Goal: Transaction & Acquisition: Purchase product/service

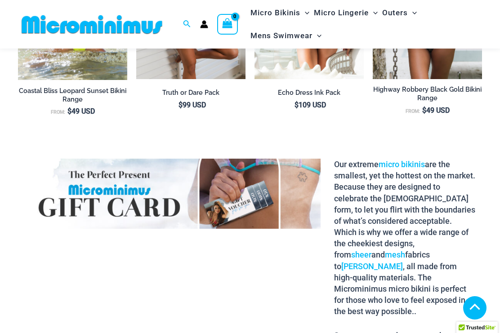
scroll to position [1020, 0]
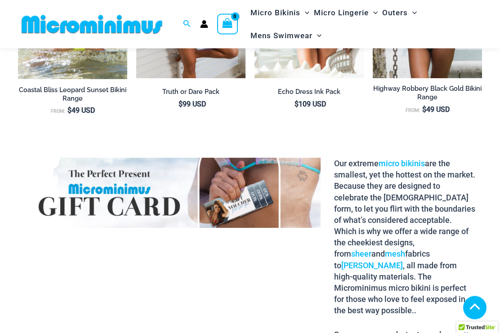
click at [372, 250] on link "sheer" at bounding box center [361, 254] width 20 height 9
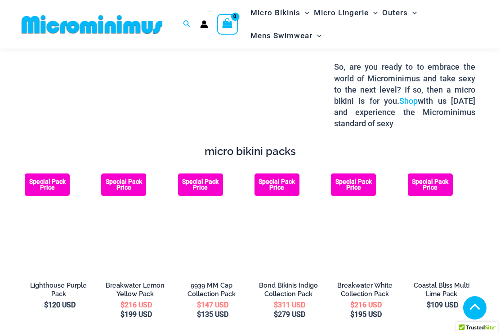
scroll to position [1286, 0]
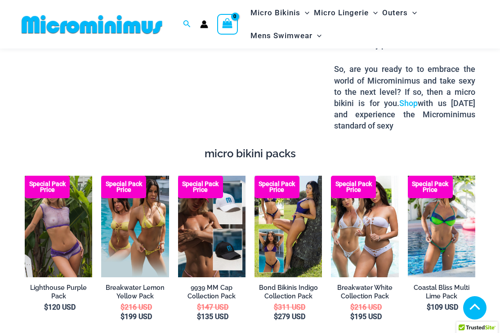
click at [25, 176] on img at bounding box center [25, 176] width 0 height 0
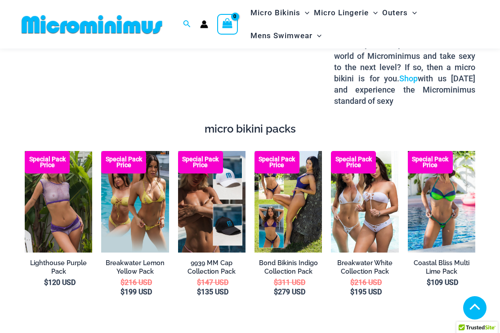
click at [178, 151] on img at bounding box center [178, 151] width 0 height 0
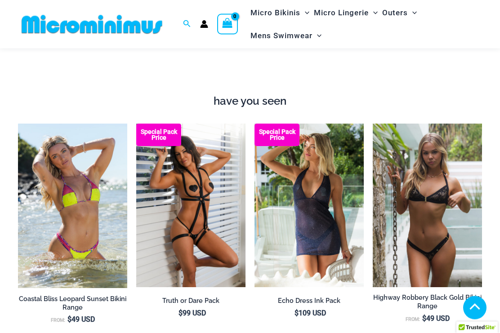
scroll to position [811, 0]
click at [373, 124] on img at bounding box center [373, 124] width 0 height 0
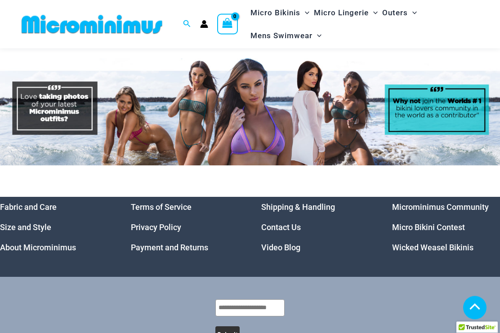
scroll to position [3551, 0]
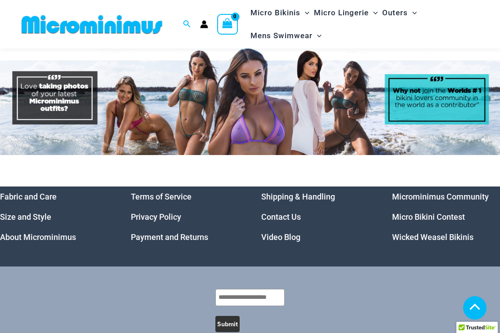
click at [424, 212] on link "Micro Bikini Contest" at bounding box center [428, 216] width 73 height 9
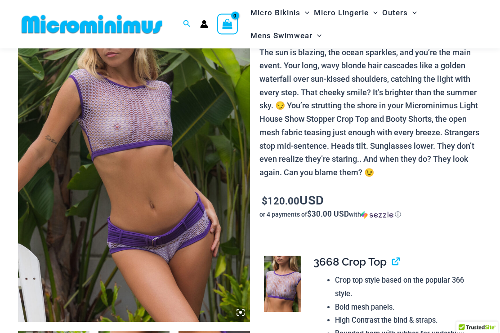
scroll to position [102, 0]
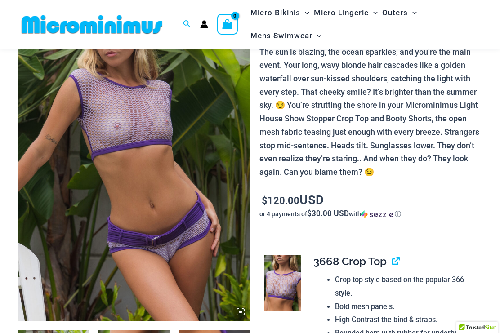
click at [115, 222] on img at bounding box center [134, 147] width 232 height 348
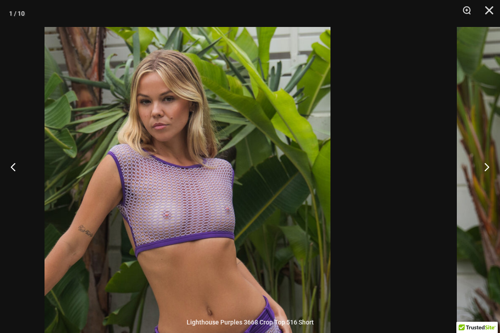
scroll to position [0, 0]
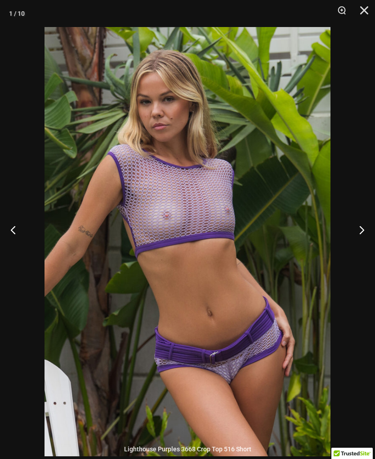
click at [351, 233] on button "Next" at bounding box center [359, 229] width 34 height 45
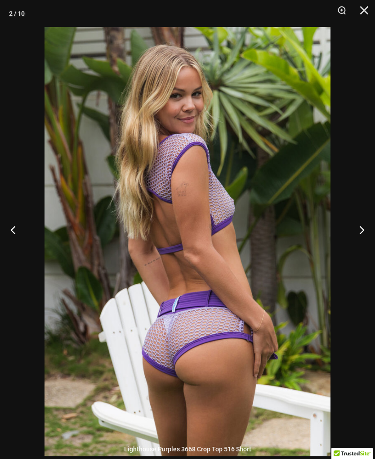
click at [342, 249] on button "Next" at bounding box center [359, 229] width 34 height 45
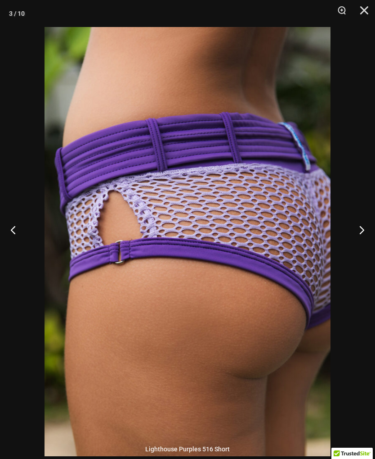
click at [351, 242] on button "Next" at bounding box center [359, 229] width 34 height 45
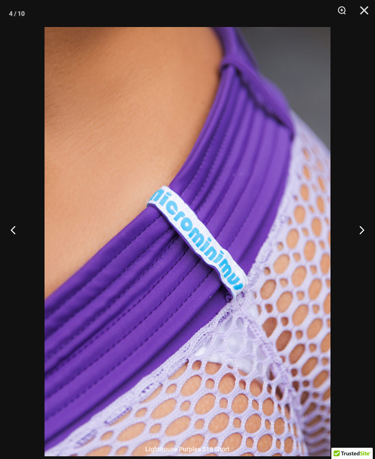
click at [354, 240] on button "Next" at bounding box center [359, 229] width 34 height 45
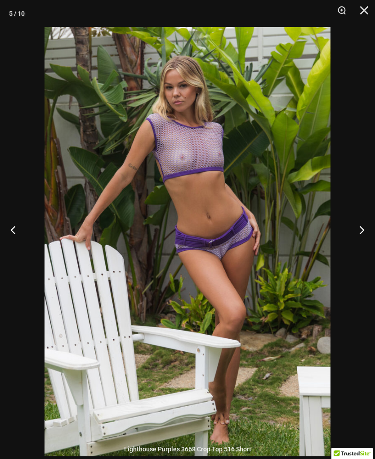
click at [355, 239] on button "Next" at bounding box center [359, 229] width 34 height 45
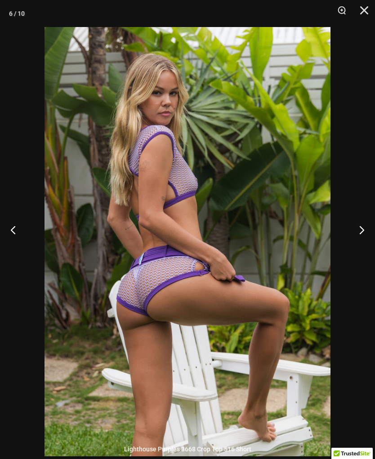
click at [360, 237] on button "Next" at bounding box center [359, 229] width 34 height 45
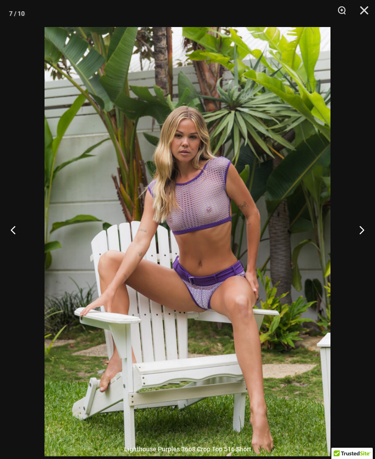
click at [354, 242] on button "Next" at bounding box center [359, 229] width 34 height 45
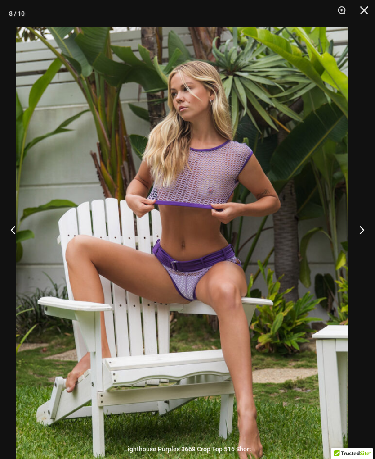
click at [364, 236] on button "Next" at bounding box center [359, 229] width 34 height 45
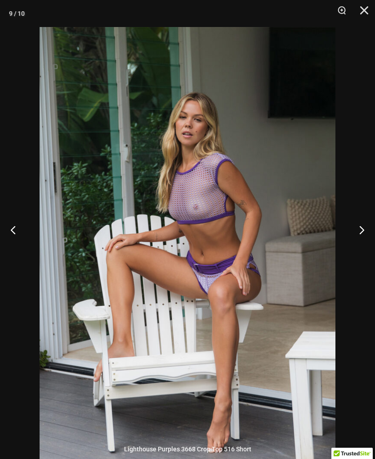
click at [361, 244] on button "Next" at bounding box center [359, 229] width 34 height 45
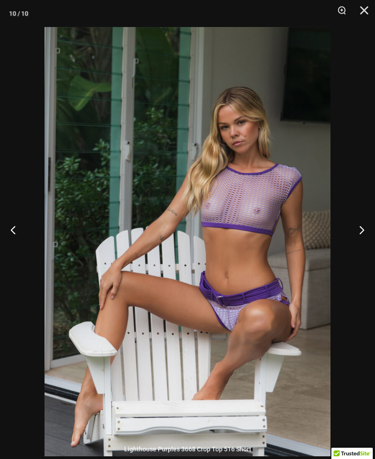
click at [352, 237] on button "Next" at bounding box center [359, 229] width 34 height 45
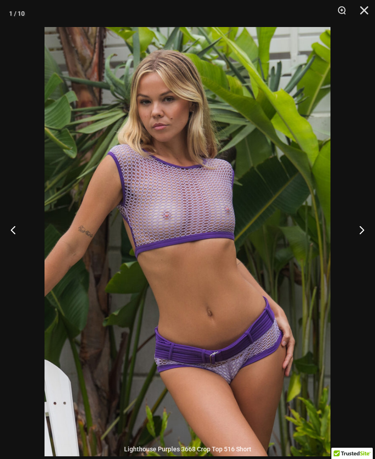
click at [349, 242] on button "Next" at bounding box center [359, 229] width 34 height 45
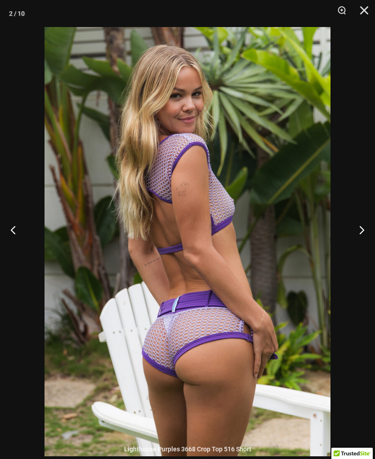
click at [347, 250] on button "Next" at bounding box center [359, 229] width 34 height 45
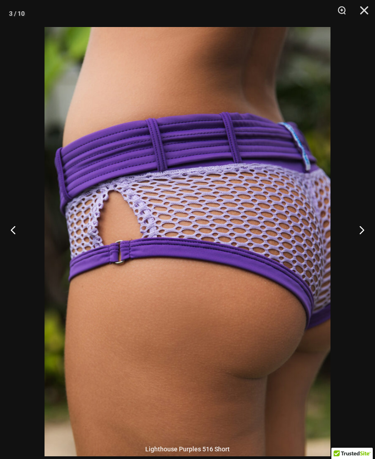
click at [352, 238] on button "Next" at bounding box center [359, 229] width 34 height 45
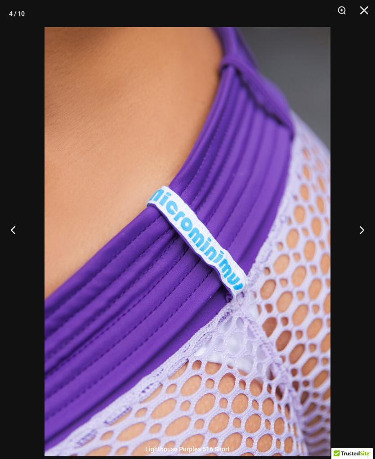
click at [348, 243] on button "Next" at bounding box center [359, 229] width 34 height 45
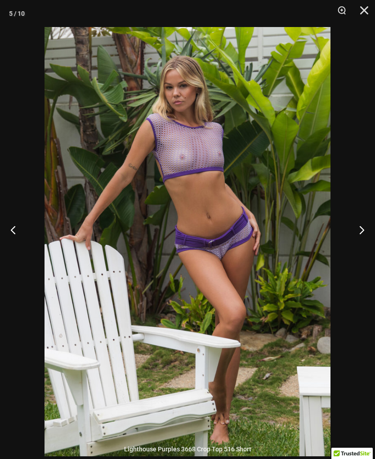
click at [350, 238] on button "Next" at bounding box center [359, 229] width 34 height 45
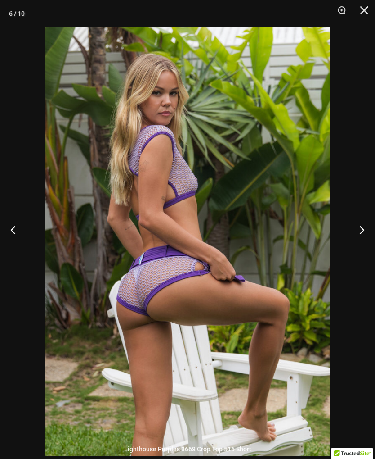
click at [347, 241] on button "Next" at bounding box center [359, 229] width 34 height 45
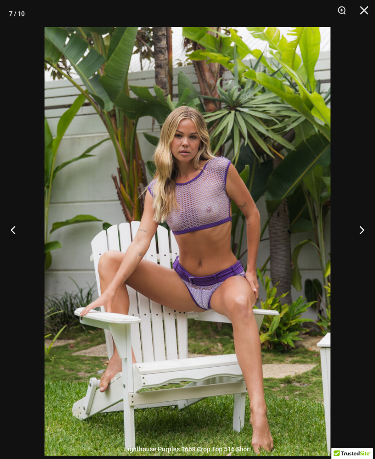
click at [349, 241] on button "Next" at bounding box center [359, 229] width 34 height 45
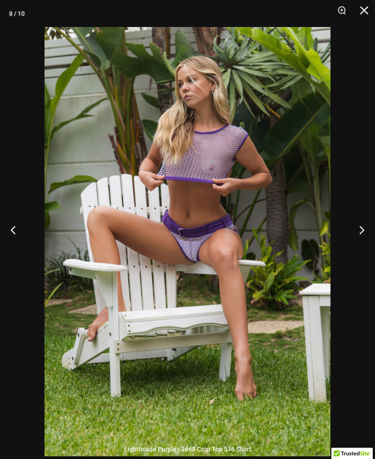
click at [352, 238] on button "Next" at bounding box center [359, 229] width 34 height 45
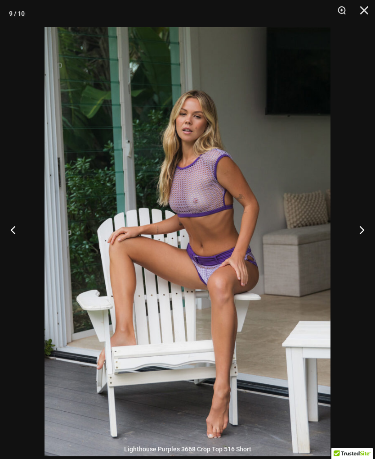
click at [351, 239] on button "Next" at bounding box center [359, 229] width 34 height 45
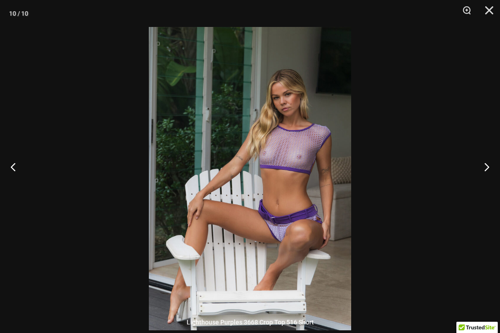
click at [496, 170] on button "Next" at bounding box center [484, 166] width 34 height 45
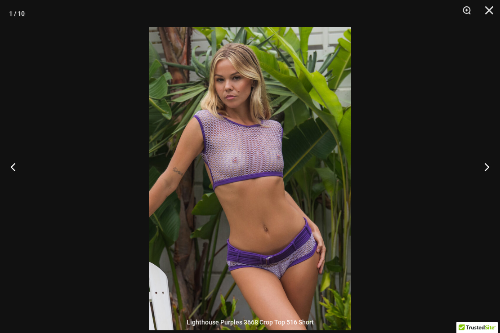
click at [489, 8] on button "Close" at bounding box center [486, 13] width 23 height 27
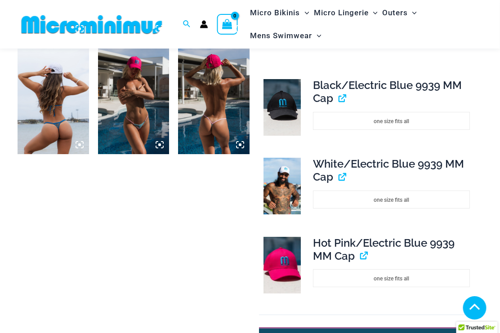
scroll to position [501, 1]
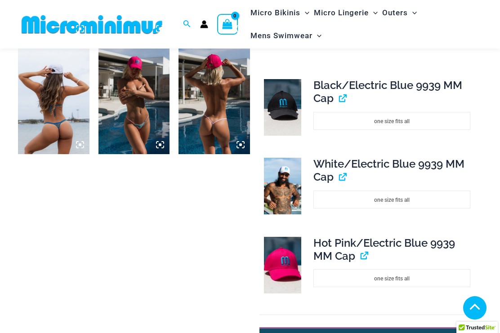
click at [293, 182] on img at bounding box center [283, 186] width 38 height 57
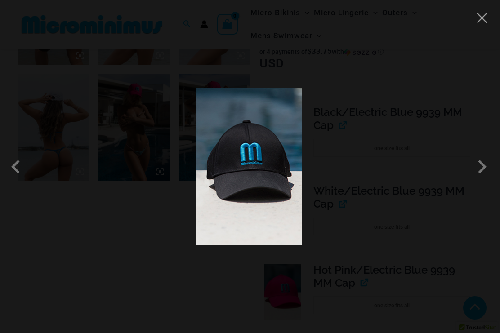
scroll to position [474, 1]
click at [484, 163] on span at bounding box center [482, 166] width 27 height 27
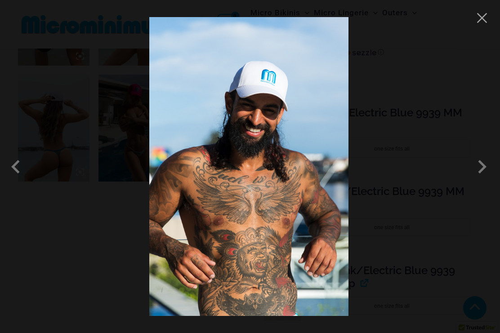
click at [480, 180] on span at bounding box center [482, 166] width 27 height 27
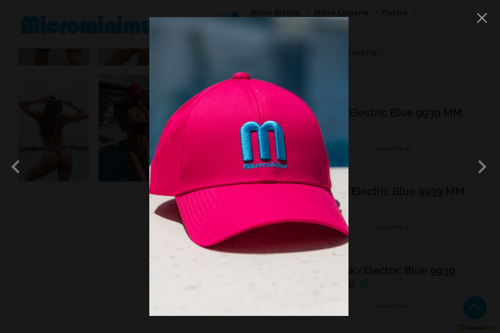
click at [484, 171] on span at bounding box center [482, 166] width 27 height 27
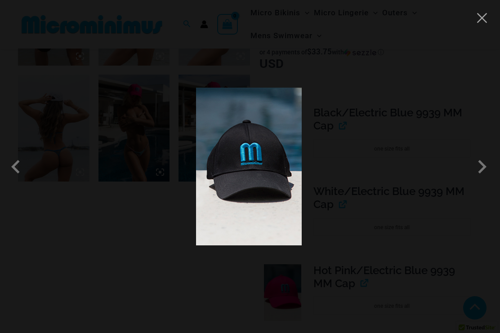
click at [483, 167] on span at bounding box center [482, 166] width 27 height 27
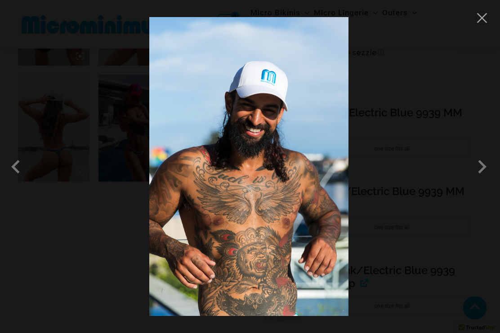
click at [483, 9] on div at bounding box center [250, 166] width 500 height 333
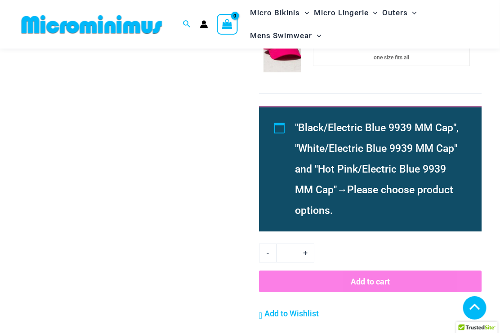
scroll to position [699, 0]
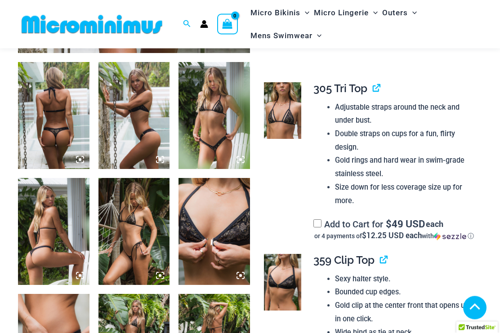
scroll to position [365, 0]
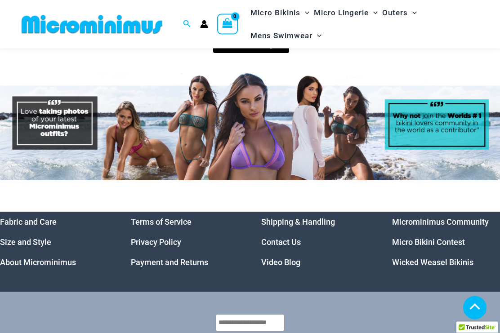
scroll to position [3526, 0]
click at [431, 258] on link "Wicked Weasel Bikinis" at bounding box center [432, 262] width 81 height 9
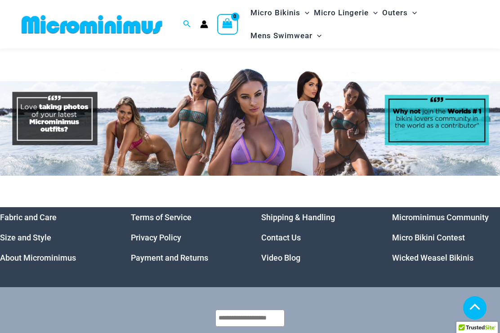
click at [279, 248] on li "Video Blog" at bounding box center [315, 258] width 108 height 20
click at [279, 253] on link "Video Blog" at bounding box center [280, 257] width 39 height 9
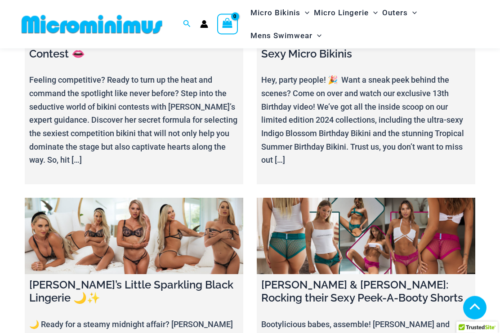
scroll to position [2614, 0]
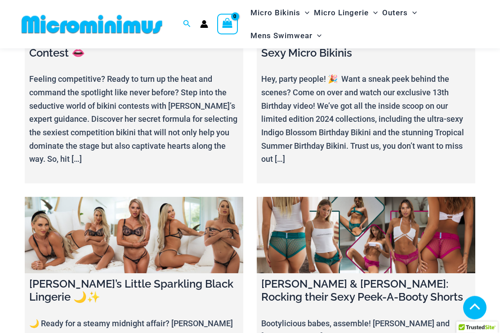
click at [372, 198] on link at bounding box center [366, 236] width 219 height 77
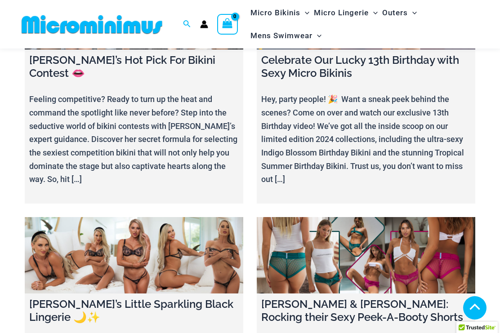
scroll to position [2595, 0]
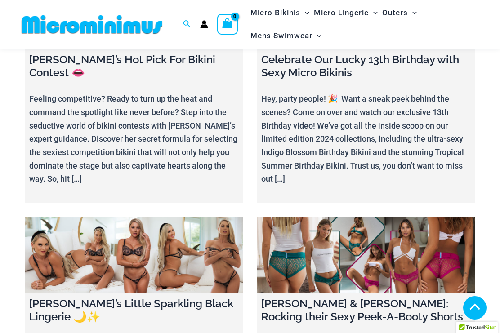
click at [176, 217] on link at bounding box center [134, 255] width 219 height 77
click at [352, 217] on link at bounding box center [366, 255] width 219 height 77
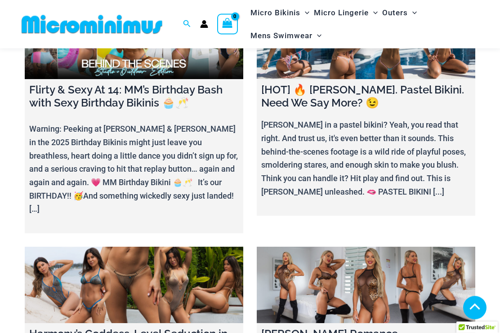
scroll to position [0, 0]
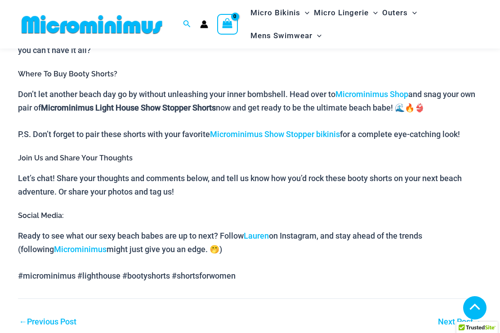
click at [263, 231] on link "Lauren" at bounding box center [256, 235] width 25 height 9
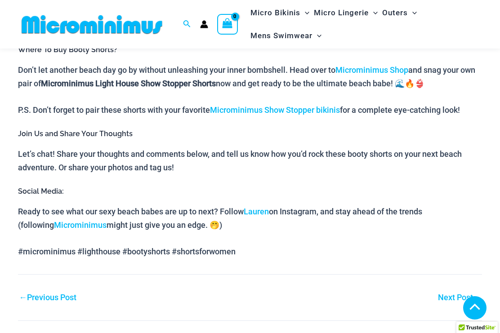
click at [260, 207] on link "Lauren" at bounding box center [256, 211] width 25 height 9
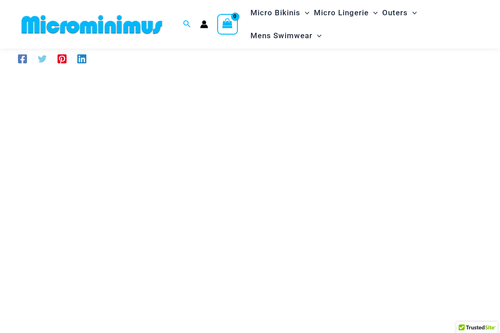
scroll to position [0, 0]
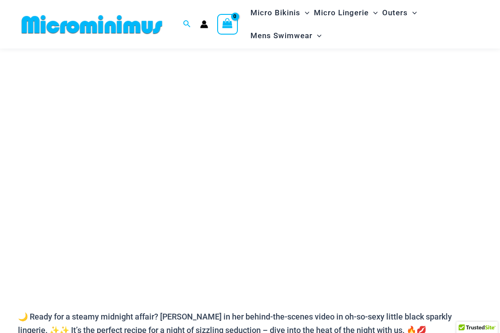
scroll to position [97, 0]
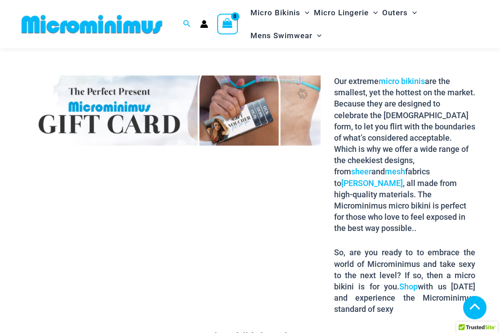
scroll to position [1103, 0]
click at [405, 77] on link "micro bikinis" at bounding box center [402, 81] width 46 height 9
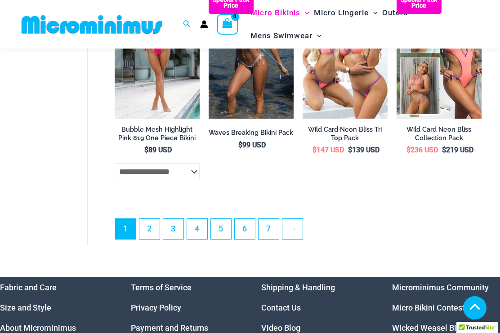
scroll to position [1919, 0]
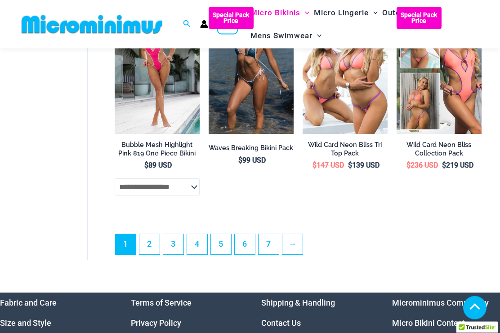
click at [149, 248] on link "2" at bounding box center [150, 245] width 20 height 20
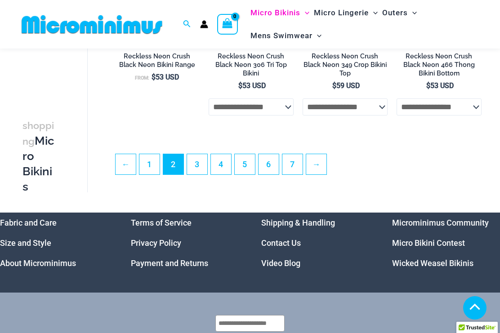
scroll to position [1749, 0]
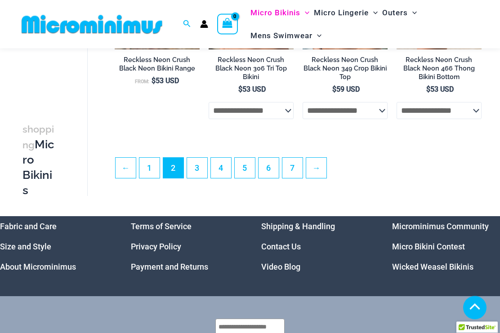
click at [198, 174] on link "3" at bounding box center [197, 168] width 20 height 20
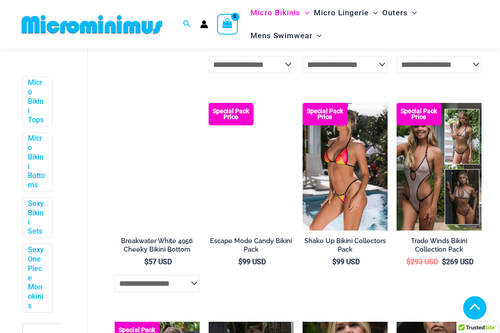
scroll to position [462, 0]
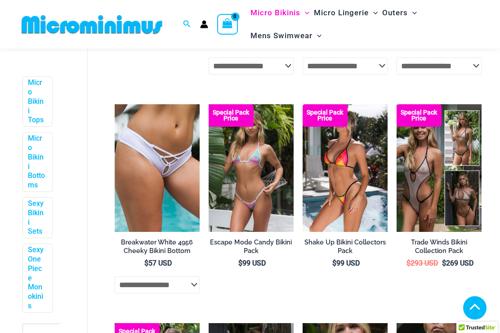
click at [209, 104] on img at bounding box center [209, 104] width 0 height 0
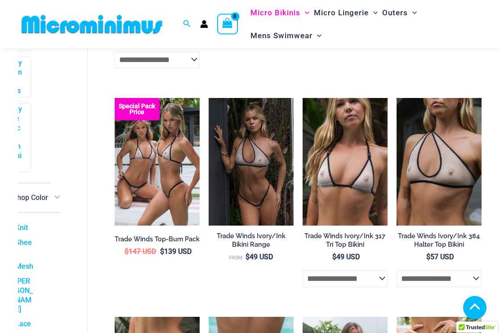
scroll to position [688, 0]
click at [115, 98] on img at bounding box center [115, 98] width 0 height 0
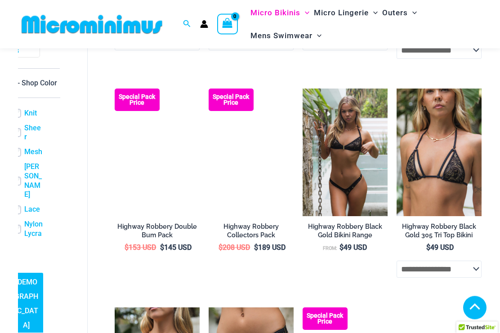
scroll to position [1145, 0]
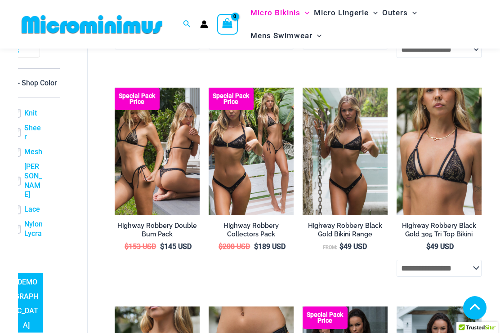
click at [209, 88] on img at bounding box center [209, 88] width 0 height 0
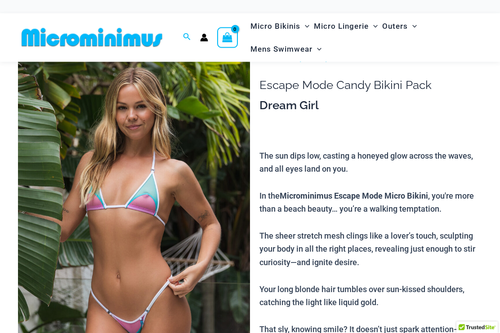
click at [96, 191] on img at bounding box center [134, 225] width 232 height 348
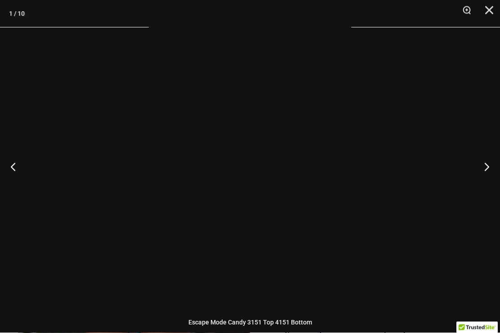
scroll to position [25, 0]
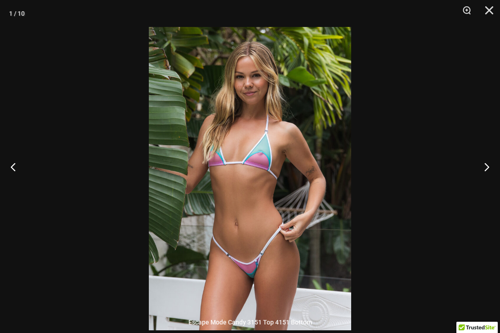
click at [483, 189] on button "Next" at bounding box center [484, 166] width 34 height 45
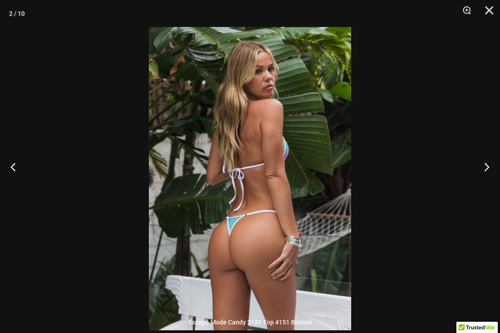
click at [485, 185] on button "Next" at bounding box center [484, 166] width 34 height 45
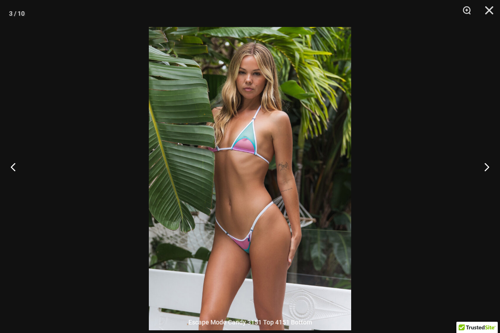
click at [486, 183] on button "Next" at bounding box center [484, 166] width 34 height 45
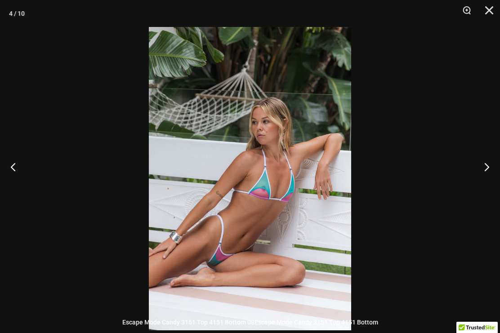
click at [487, 180] on button "Next" at bounding box center [484, 166] width 34 height 45
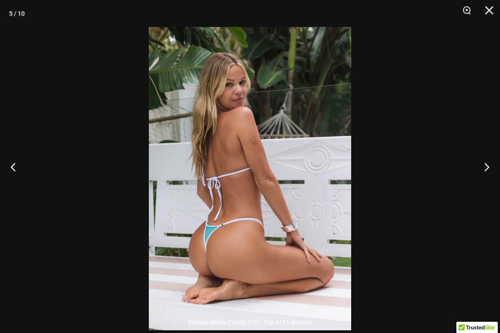
click at [489, 179] on button "Next" at bounding box center [484, 166] width 34 height 45
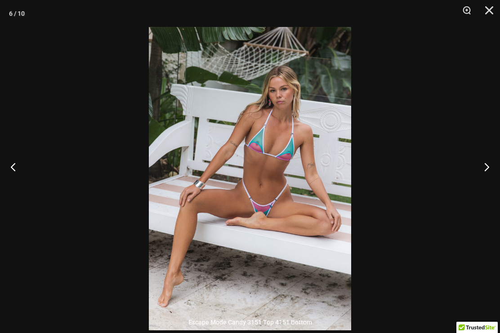
click at [490, 176] on button "Next" at bounding box center [484, 166] width 34 height 45
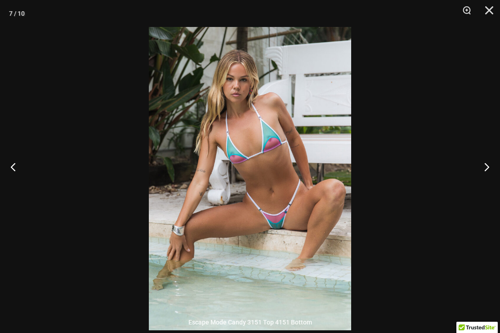
click at [490, 177] on button "Next" at bounding box center [484, 166] width 34 height 45
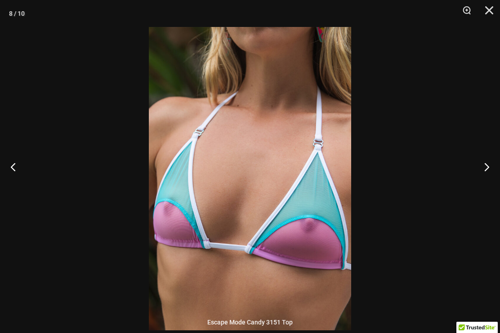
click at [491, 176] on button "Next" at bounding box center [484, 166] width 34 height 45
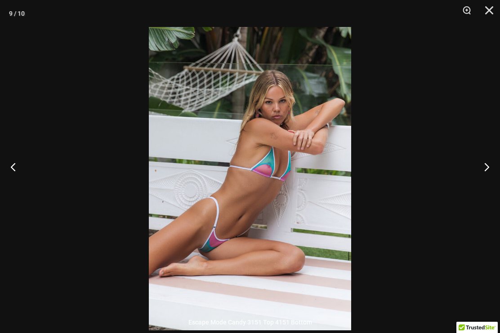
click at [494, 176] on button "Next" at bounding box center [484, 166] width 34 height 45
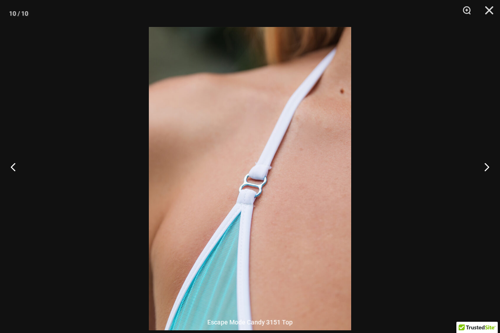
click at [490, 181] on button "Next" at bounding box center [484, 166] width 34 height 45
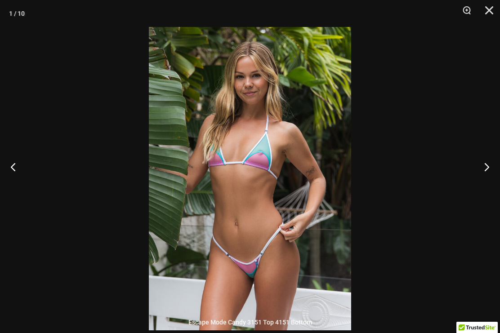
click at [488, 186] on button "Next" at bounding box center [484, 166] width 34 height 45
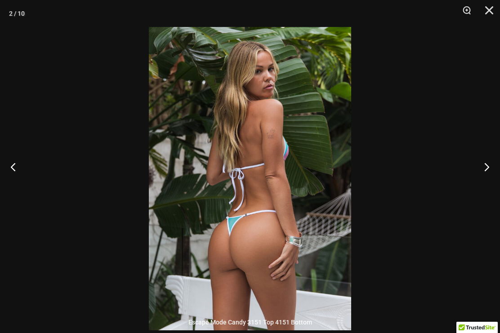
click at [489, 183] on button "Next" at bounding box center [484, 166] width 34 height 45
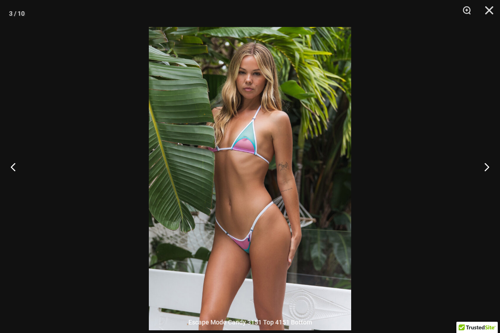
click at [489, 183] on button "Next" at bounding box center [484, 166] width 34 height 45
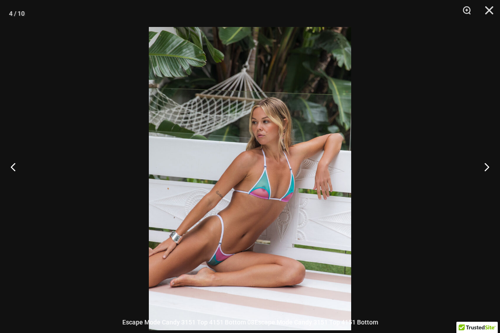
click at [490, 183] on button "Next" at bounding box center [484, 166] width 34 height 45
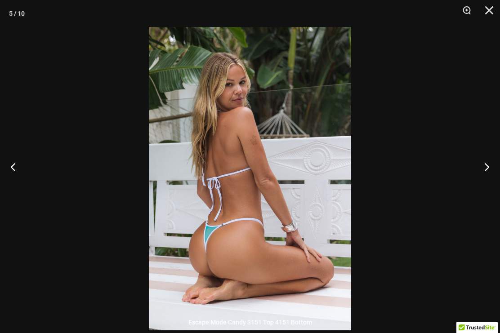
click at [490, 182] on button "Next" at bounding box center [484, 166] width 34 height 45
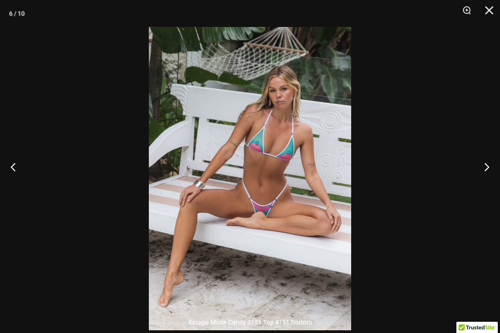
click at [489, 180] on button "Next" at bounding box center [484, 166] width 34 height 45
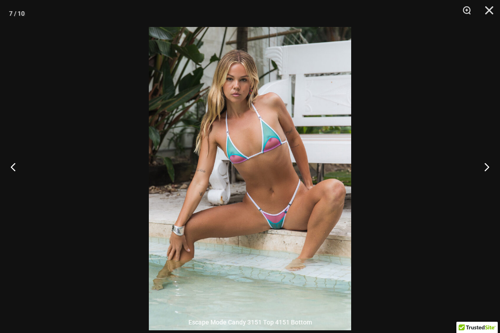
click at [488, 180] on button "Next" at bounding box center [484, 166] width 34 height 45
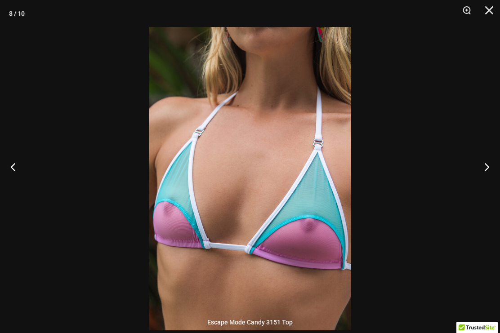
click at [488, 185] on button "Next" at bounding box center [484, 166] width 34 height 45
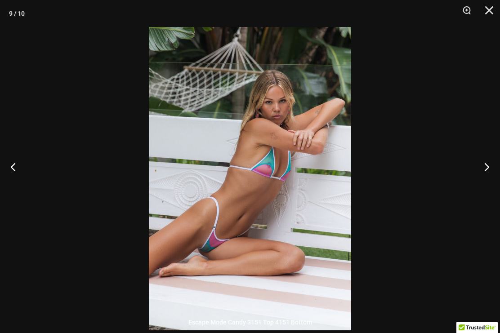
click at [490, 180] on button "Next" at bounding box center [484, 166] width 34 height 45
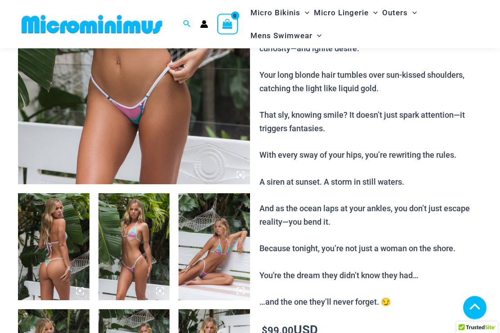
scroll to position [234, 0]
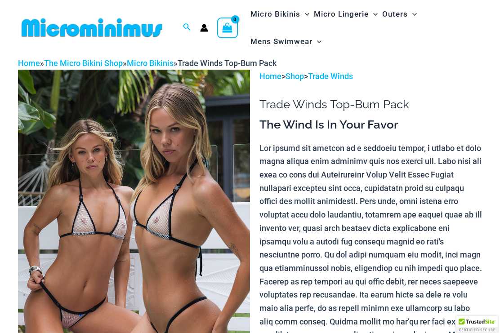
scroll to position [16, 0]
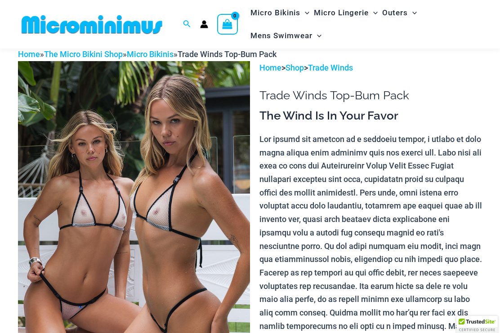
click at [187, 233] on img at bounding box center [134, 235] width 232 height 348
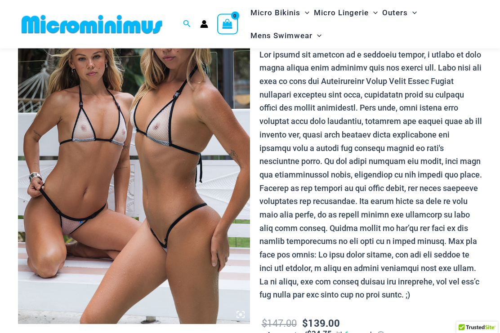
scroll to position [99, 0]
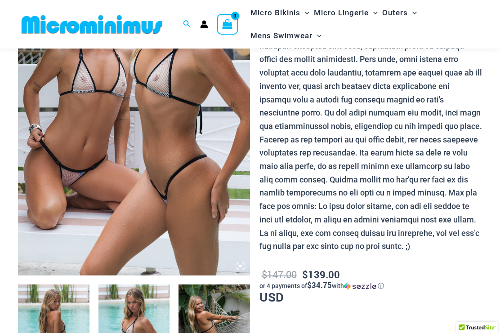
click at [67, 64] on img at bounding box center [134, 102] width 232 height 348
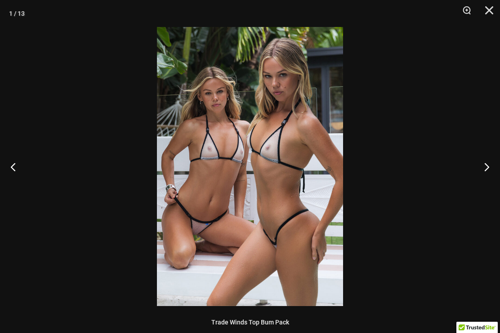
click at [494, 172] on button "Next" at bounding box center [484, 166] width 34 height 45
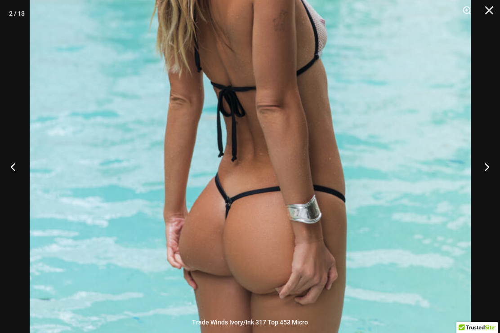
click at [490, 170] on button "Next" at bounding box center [484, 166] width 34 height 45
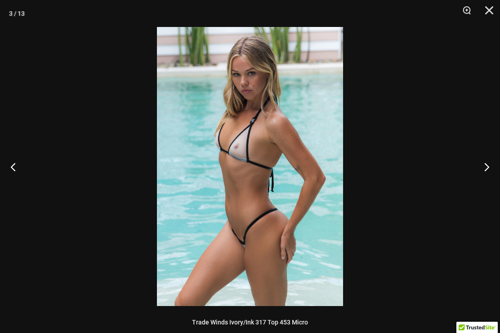
click at [491, 166] on button "Next" at bounding box center [484, 166] width 34 height 45
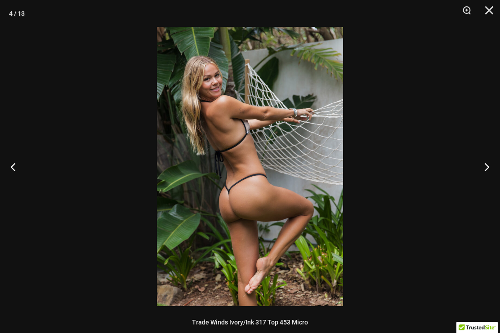
click at [484, 167] on button "Next" at bounding box center [484, 166] width 34 height 45
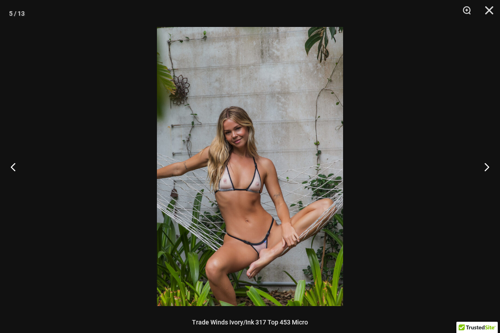
click at [492, 159] on button "Next" at bounding box center [484, 166] width 34 height 45
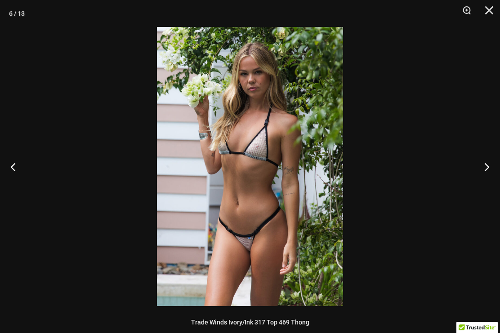
click at [491, 163] on button "Next" at bounding box center [484, 166] width 34 height 45
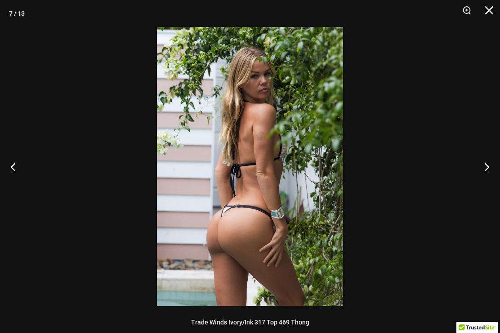
click at [491, 163] on button "Next" at bounding box center [484, 166] width 34 height 45
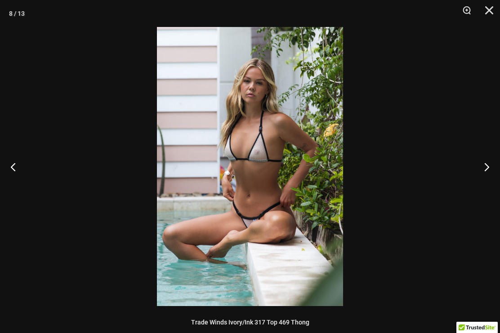
click at [491, 164] on button "Next" at bounding box center [484, 166] width 34 height 45
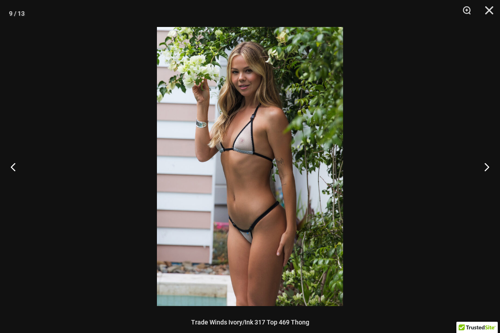
click at [491, 163] on button "Next" at bounding box center [484, 166] width 34 height 45
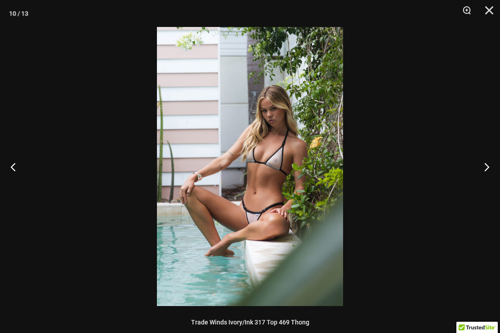
click at [491, 163] on button "Next" at bounding box center [484, 166] width 34 height 45
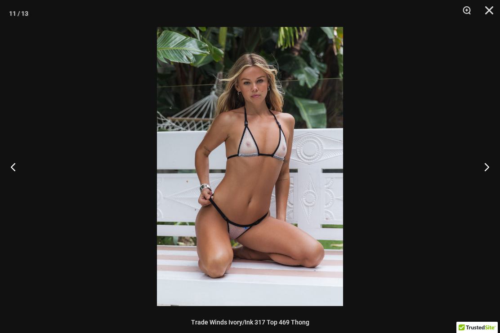
click at [491, 164] on button "Next" at bounding box center [484, 166] width 34 height 45
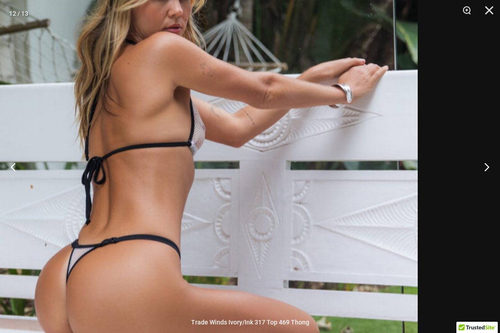
click at [278, 188] on img at bounding box center [203, 148] width 429 height 644
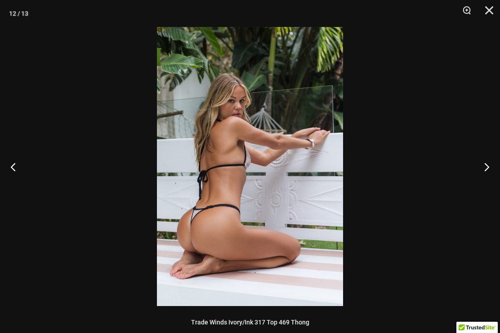
click at [484, 172] on button "Next" at bounding box center [484, 166] width 34 height 45
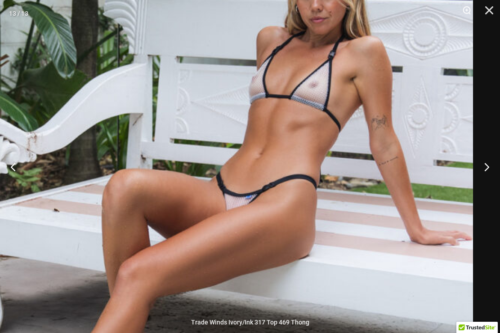
click at [351, 89] on img at bounding box center [215, 187] width 515 height 772
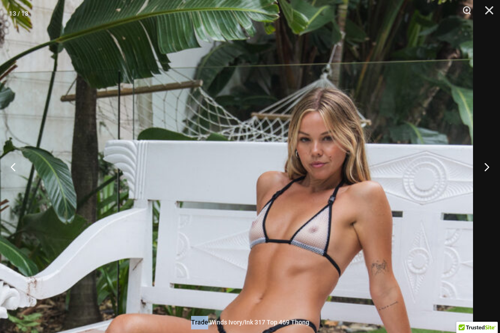
click at [487, 167] on button "Next" at bounding box center [484, 166] width 34 height 45
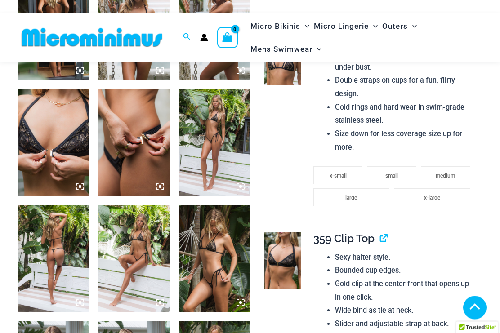
scroll to position [460, 0]
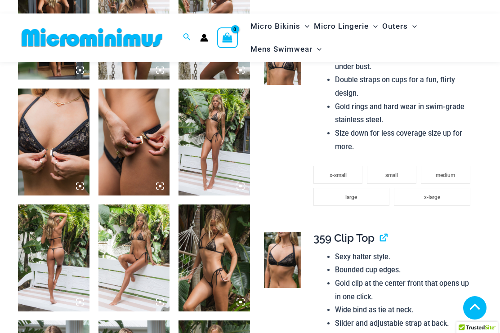
click at [224, 252] on img at bounding box center [215, 258] width 72 height 107
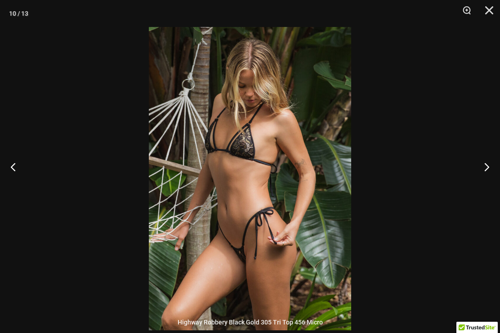
click at [482, 188] on button "Next" at bounding box center [484, 166] width 34 height 45
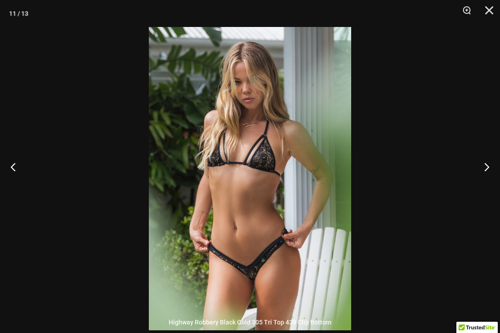
click at [488, 184] on button "Next" at bounding box center [484, 166] width 34 height 45
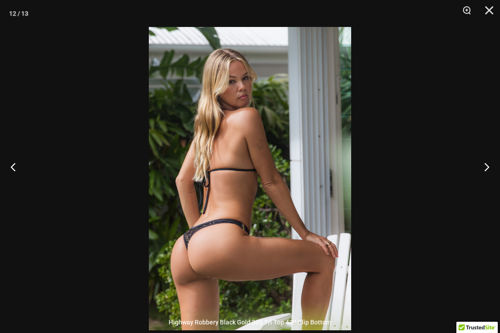
click at [487, 181] on button "Next" at bounding box center [484, 166] width 34 height 45
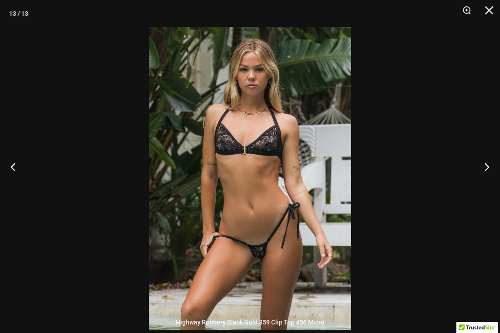
click at [485, 185] on button "Next" at bounding box center [484, 166] width 34 height 45
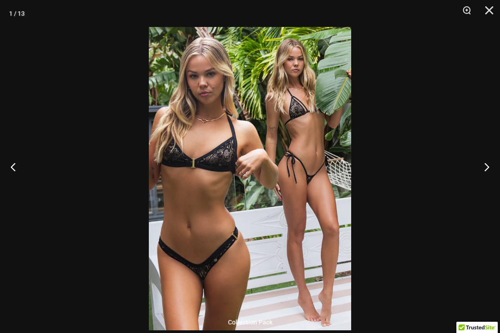
click at [488, 185] on button "Next" at bounding box center [484, 166] width 34 height 45
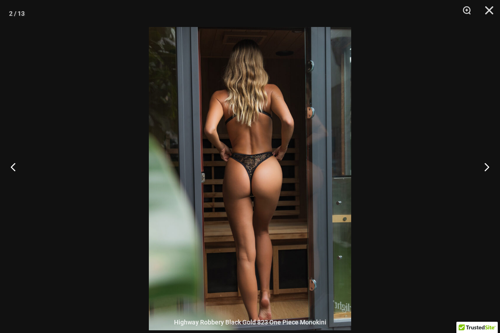
click at [487, 185] on button "Next" at bounding box center [484, 166] width 34 height 45
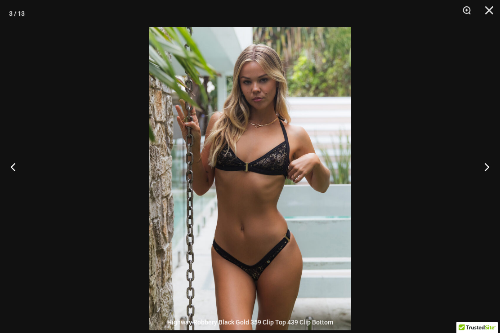
click at [487, 185] on button "Next" at bounding box center [484, 166] width 34 height 45
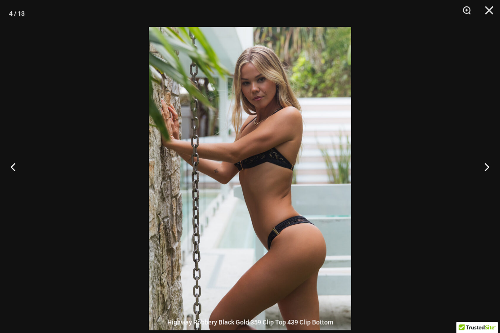
click at [487, 185] on button "Next" at bounding box center [484, 166] width 34 height 45
